Goal: Transaction & Acquisition: Purchase product/service

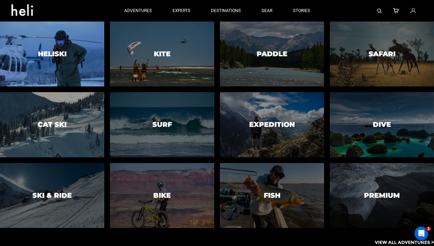
click at [54, 55] on h3 "Heliski" at bounding box center [52, 53] width 29 height 7
click at [67, 62] on div at bounding box center [52, 54] width 106 height 66
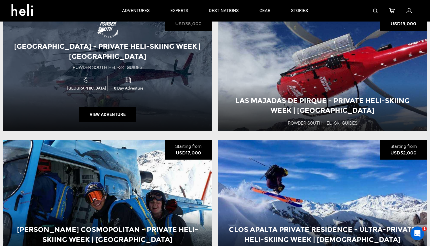
scroll to position [343, 0]
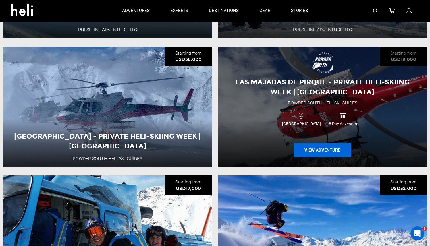
click at [312, 151] on button "View Adventure" at bounding box center [322, 150] width 57 height 14
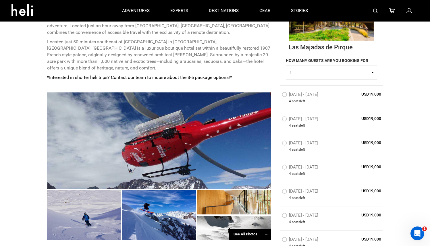
scroll to position [257, 0]
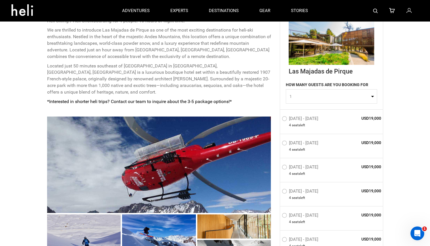
click at [314, 97] on span "1" at bounding box center [329, 97] width 80 height 6
click at [306, 120] on link "2" at bounding box center [331, 121] width 91 height 10
click at [306, 97] on span "2" at bounding box center [329, 97] width 80 height 6
click at [303, 111] on link "1" at bounding box center [331, 111] width 91 height 10
select select "1"
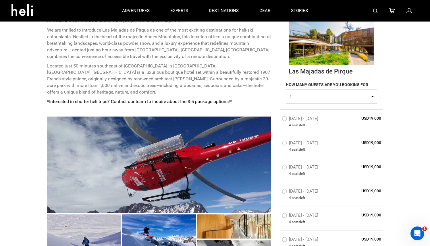
click at [286, 120] on label "[DATE] - [DATE]" at bounding box center [301, 119] width 38 height 7
click at [278, 120] on input "[DATE] - [DATE]" at bounding box center [278, 121] width 0 height 12
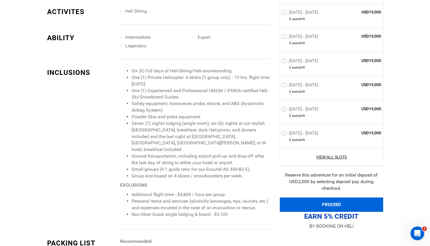
scroll to position [532, 0]
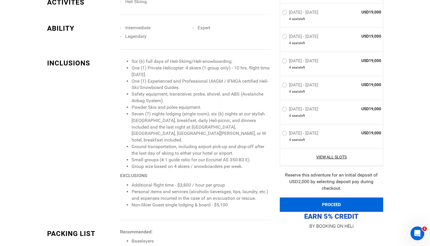
click at [335, 205] on button "PROCEED" at bounding box center [331, 204] width 103 height 14
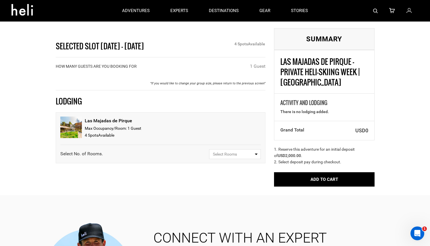
click at [226, 155] on span "Select Rooms" at bounding box center [233, 154] width 40 height 6
click at [226, 177] on link "1" at bounding box center [234, 176] width 51 height 10
select select "1"
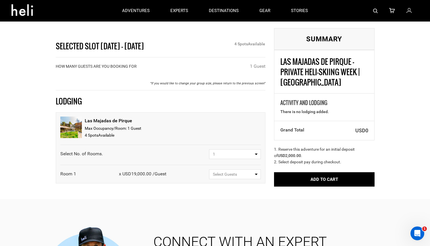
click at [227, 173] on span "Select Guests" at bounding box center [233, 174] width 40 height 6
click at [223, 196] on span "1 Guest" at bounding box center [219, 196] width 14 height 5
select select "1"
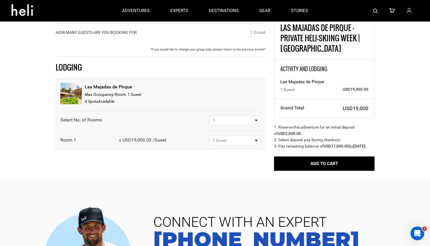
scroll to position [34, 0]
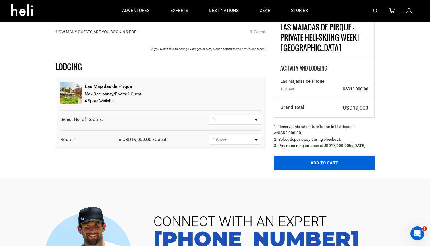
click at [321, 170] on button "Add to Cart" at bounding box center [324, 163] width 100 height 14
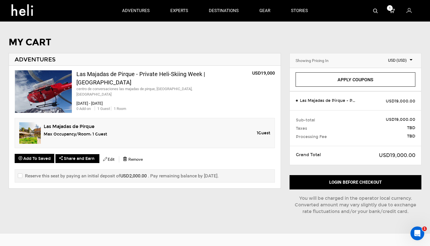
click at [75, 175] on label "Reserve this seat by paying an initial deposit of USD2,000.00 . Pay remaining b…" at bounding box center [118, 176] width 201 height 7
click at [22, 175] on input "checkbox" at bounding box center [20, 176] width 4 height 7
checkbox input "true"
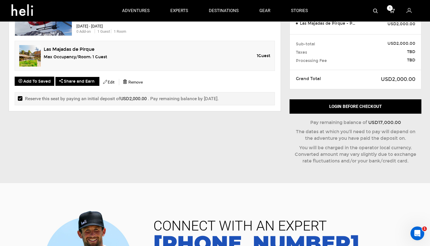
scroll to position [18, 0]
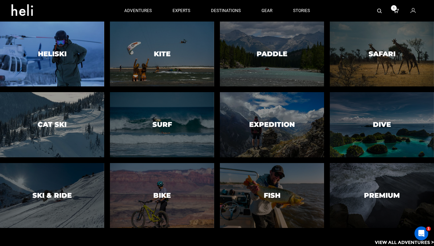
click at [64, 56] on h3 "Heliski" at bounding box center [52, 53] width 29 height 7
